Goal: Find specific page/section: Find specific page/section

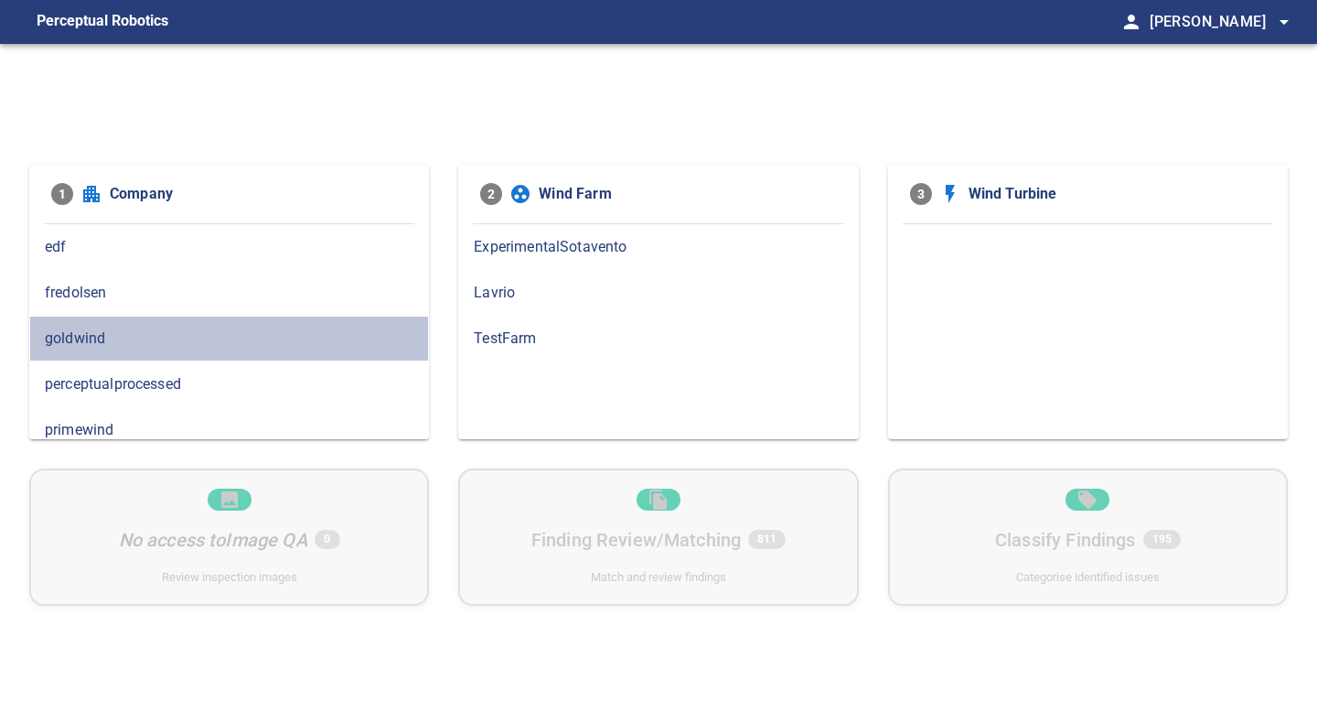
click at [118, 330] on span "goldwind" at bounding box center [229, 338] width 369 height 22
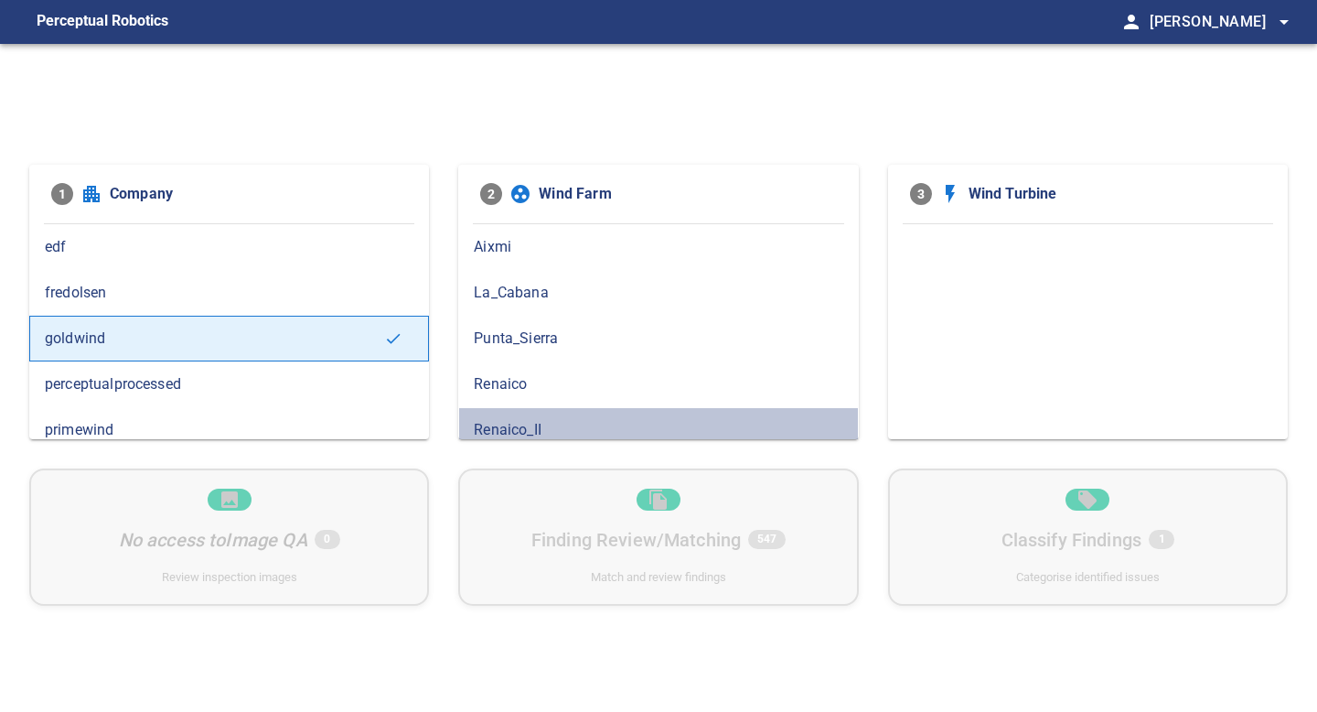
click at [500, 417] on div "Renaico_II" at bounding box center [658, 430] width 400 height 46
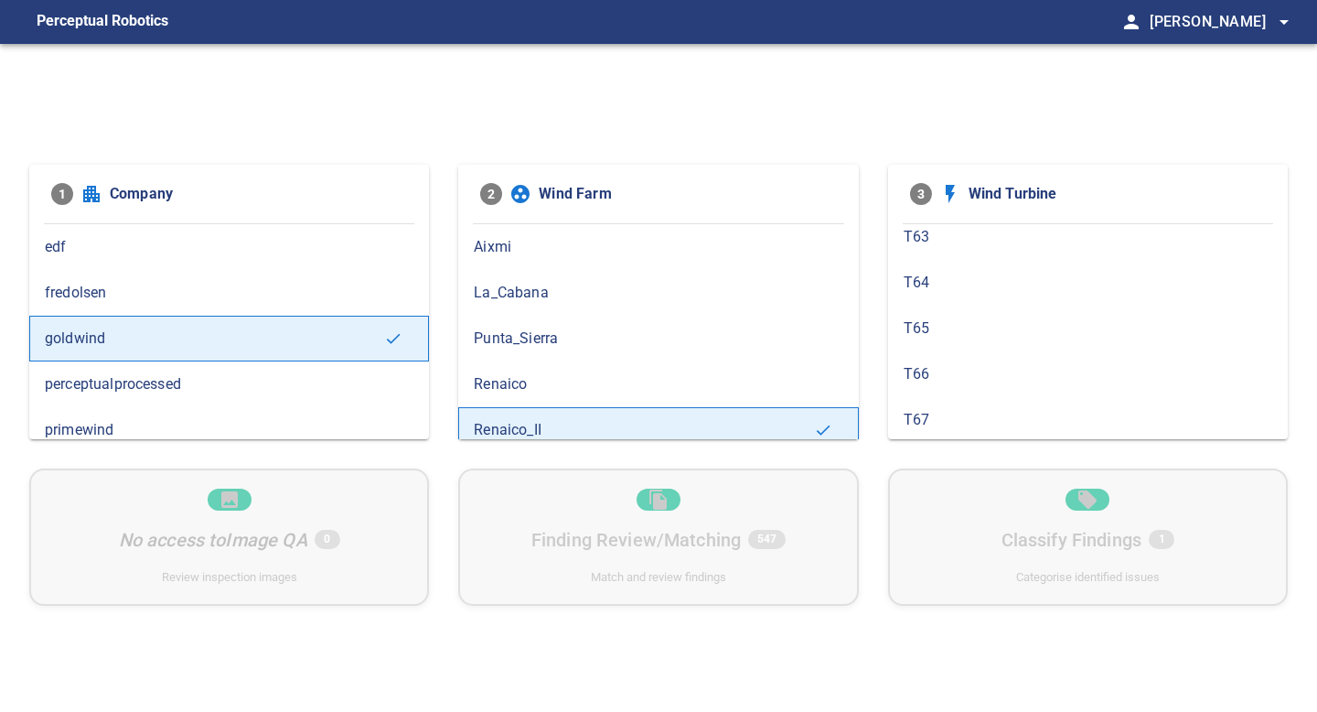
scroll to position [825, 0]
click at [936, 295] on span "T64" at bounding box center [1088, 291] width 369 height 22
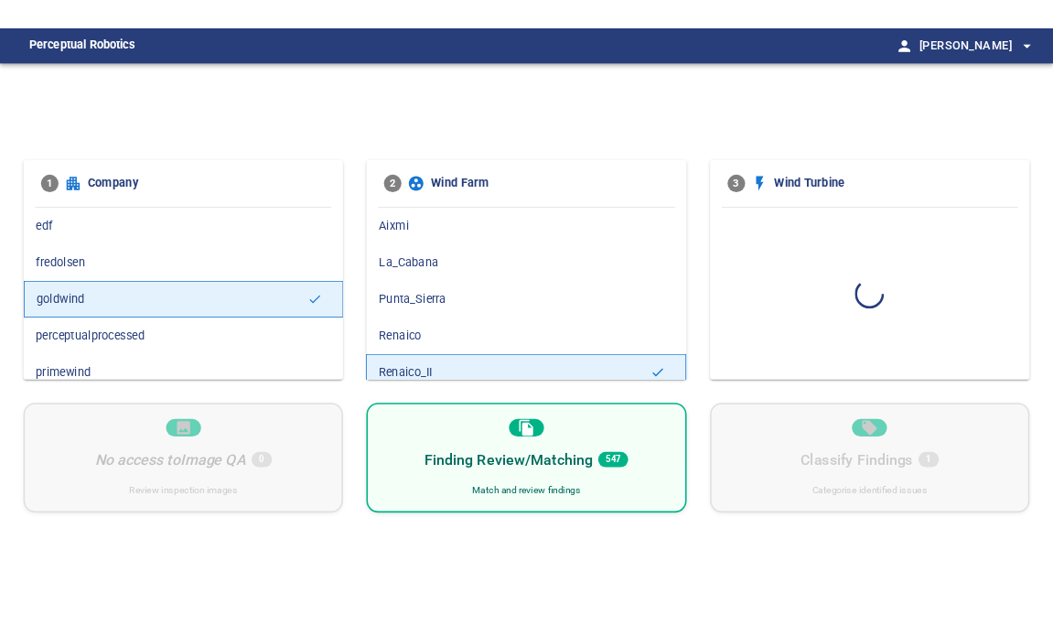
scroll to position [0, 0]
